Goal: Find specific page/section: Find specific page/section

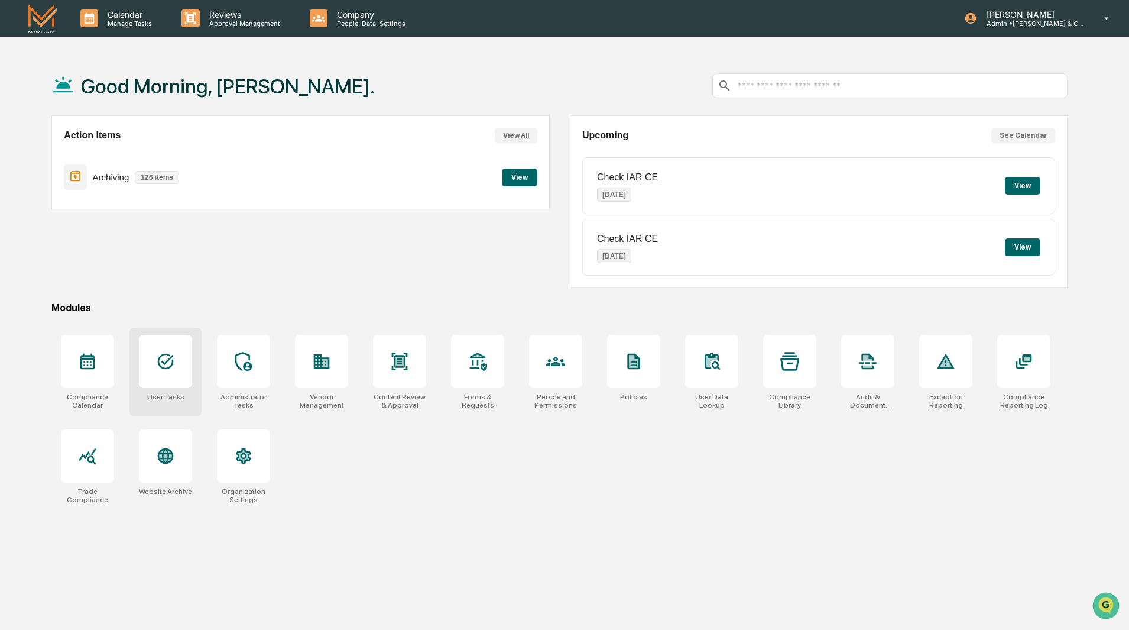
click at [171, 368] on icon at bounding box center [165, 361] width 19 height 19
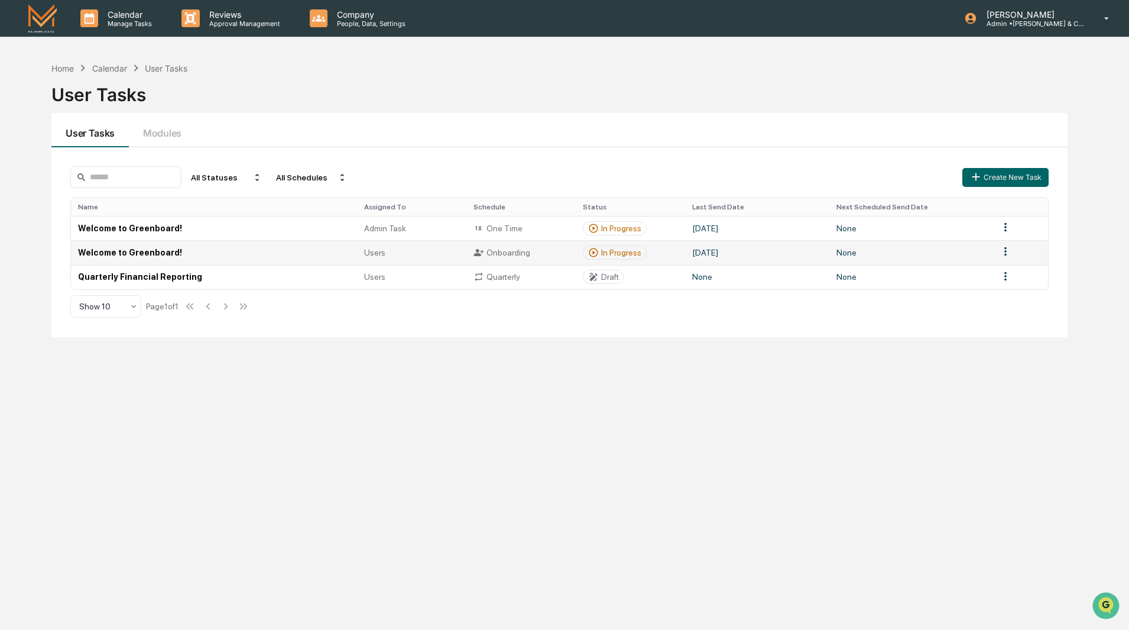
click at [222, 256] on td "Welcome to Greenboard!" at bounding box center [214, 252] width 286 height 24
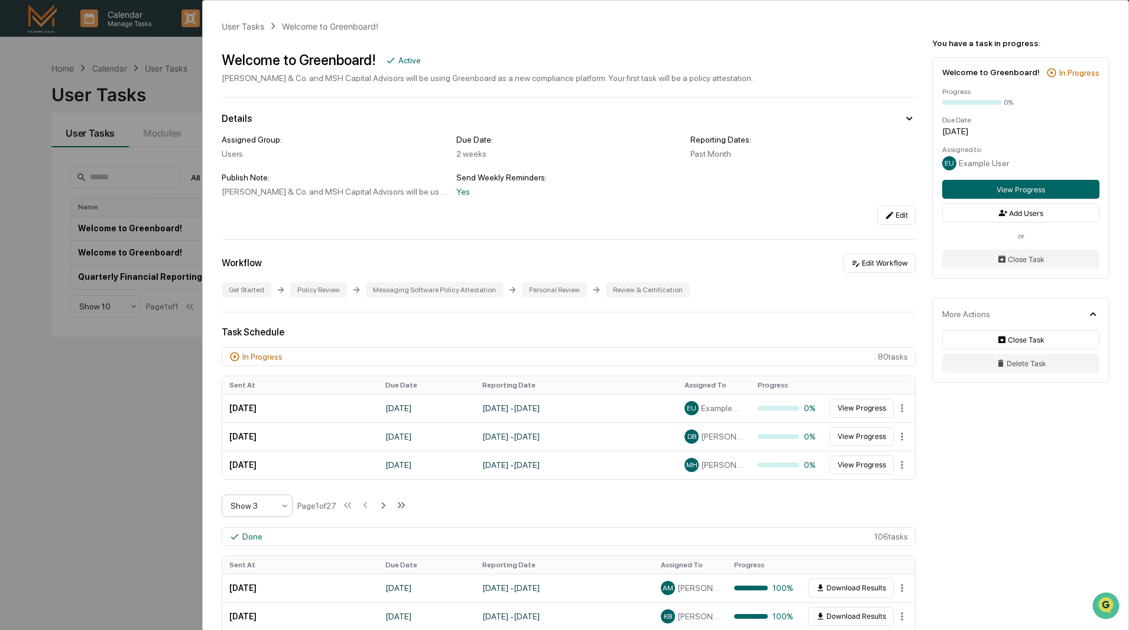
click at [269, 506] on div at bounding box center [253, 506] width 44 height 12
click at [257, 582] on div "Show 10" at bounding box center [257, 581] width 70 height 24
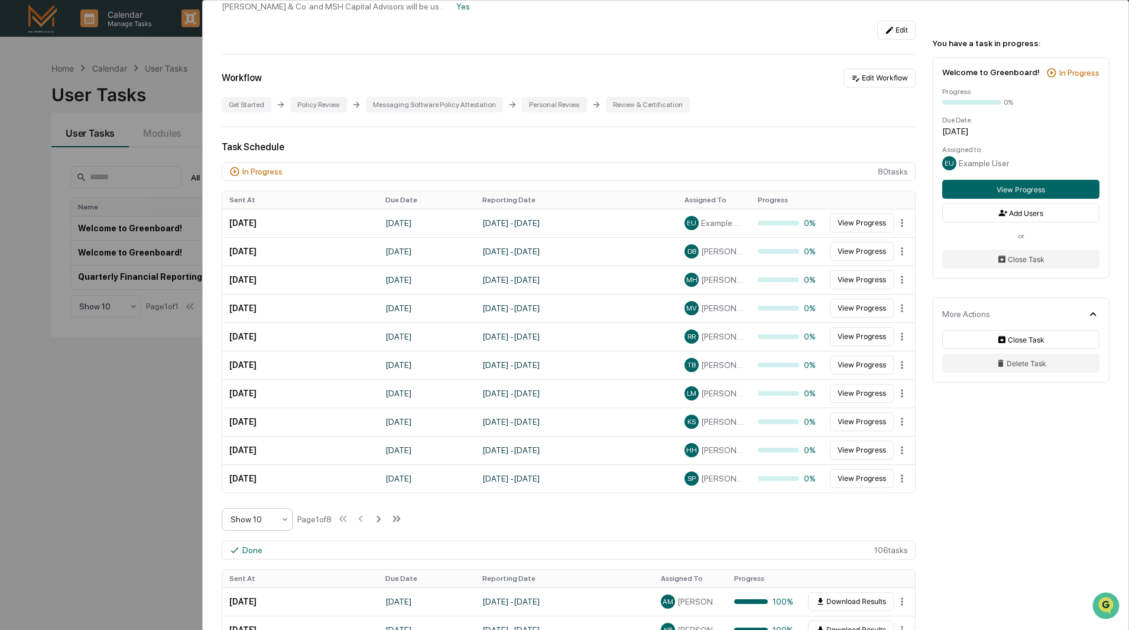
scroll to position [237, 0]
